Goal: Find specific page/section: Find specific page/section

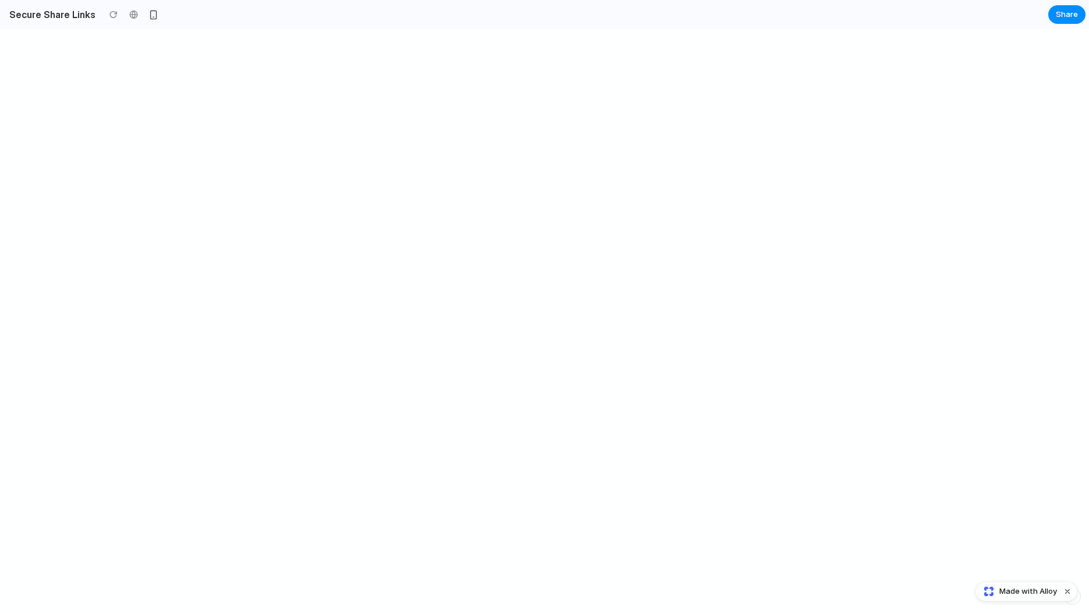
click at [170, 118] on div at bounding box center [544, 321] width 1089 height 584
click at [389, 104] on div at bounding box center [544, 321] width 1089 height 584
drag, startPoint x: 389, startPoint y: 104, endPoint x: 524, endPoint y: 330, distance: 262.5
click at [524, 330] on div at bounding box center [544, 321] width 1089 height 584
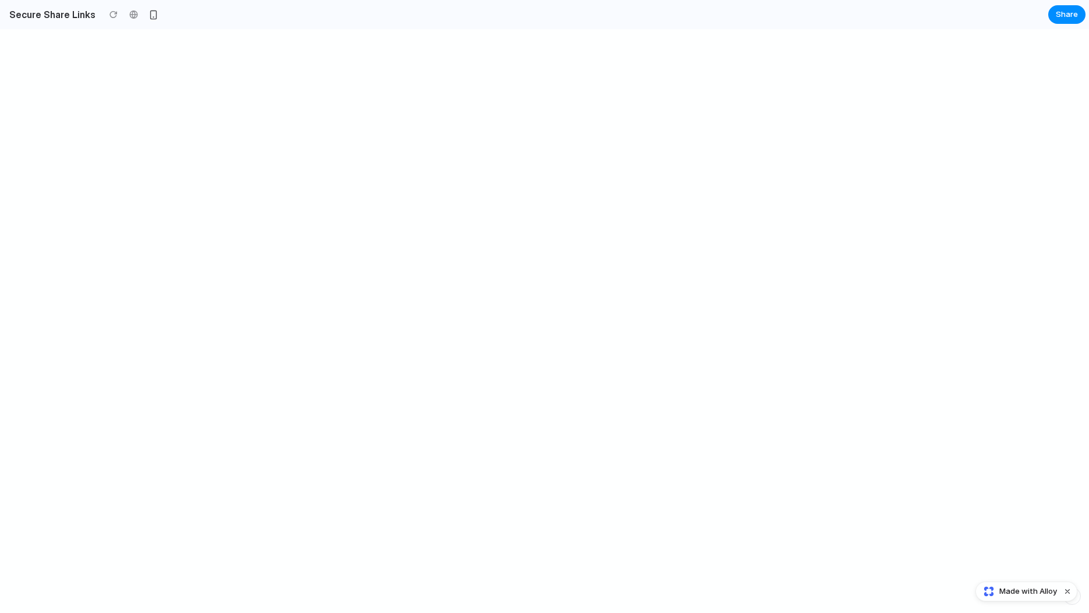
click at [524, 330] on div at bounding box center [544, 321] width 1089 height 584
click at [511, 200] on div at bounding box center [544, 321] width 1089 height 584
click at [343, 264] on div at bounding box center [544, 321] width 1089 height 584
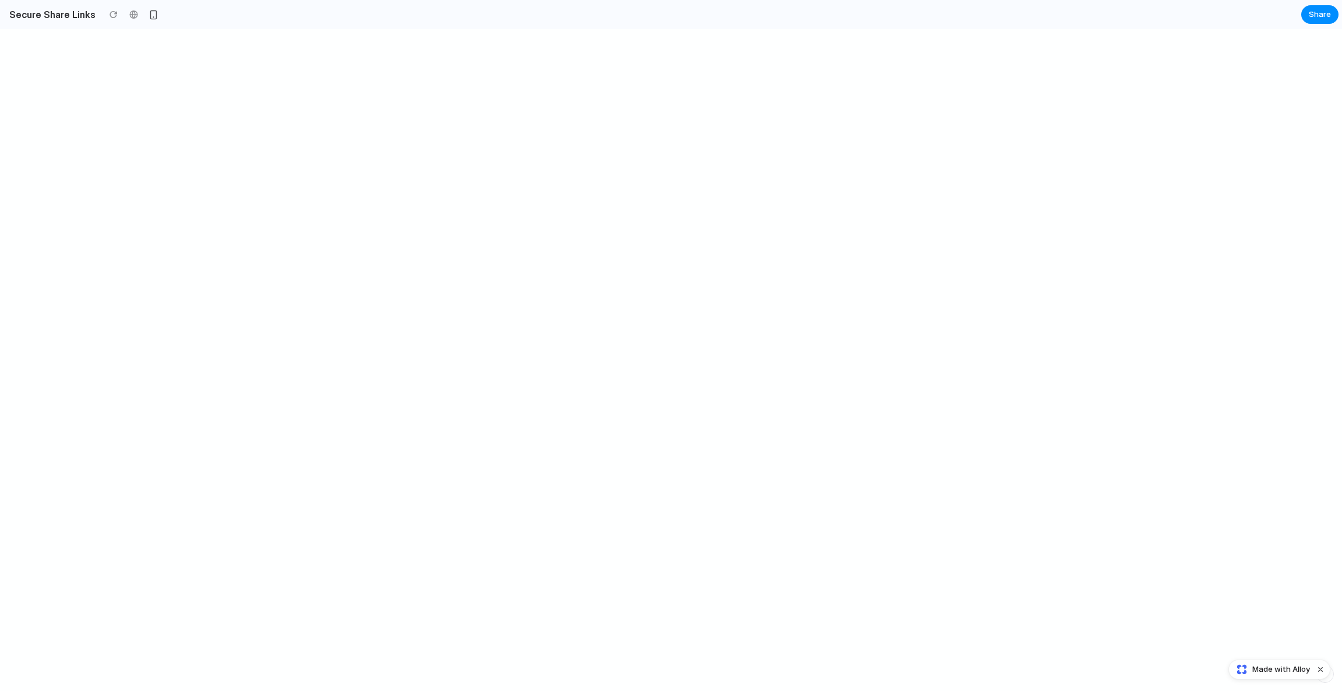
drag, startPoint x: 588, startPoint y: 219, endPoint x: 885, endPoint y: 262, distance: 300.1
click at [874, 260] on div at bounding box center [671, 360] width 1342 height 662
click at [538, 61] on div at bounding box center [671, 360] width 1342 height 662
